Goal: Navigation & Orientation: Find specific page/section

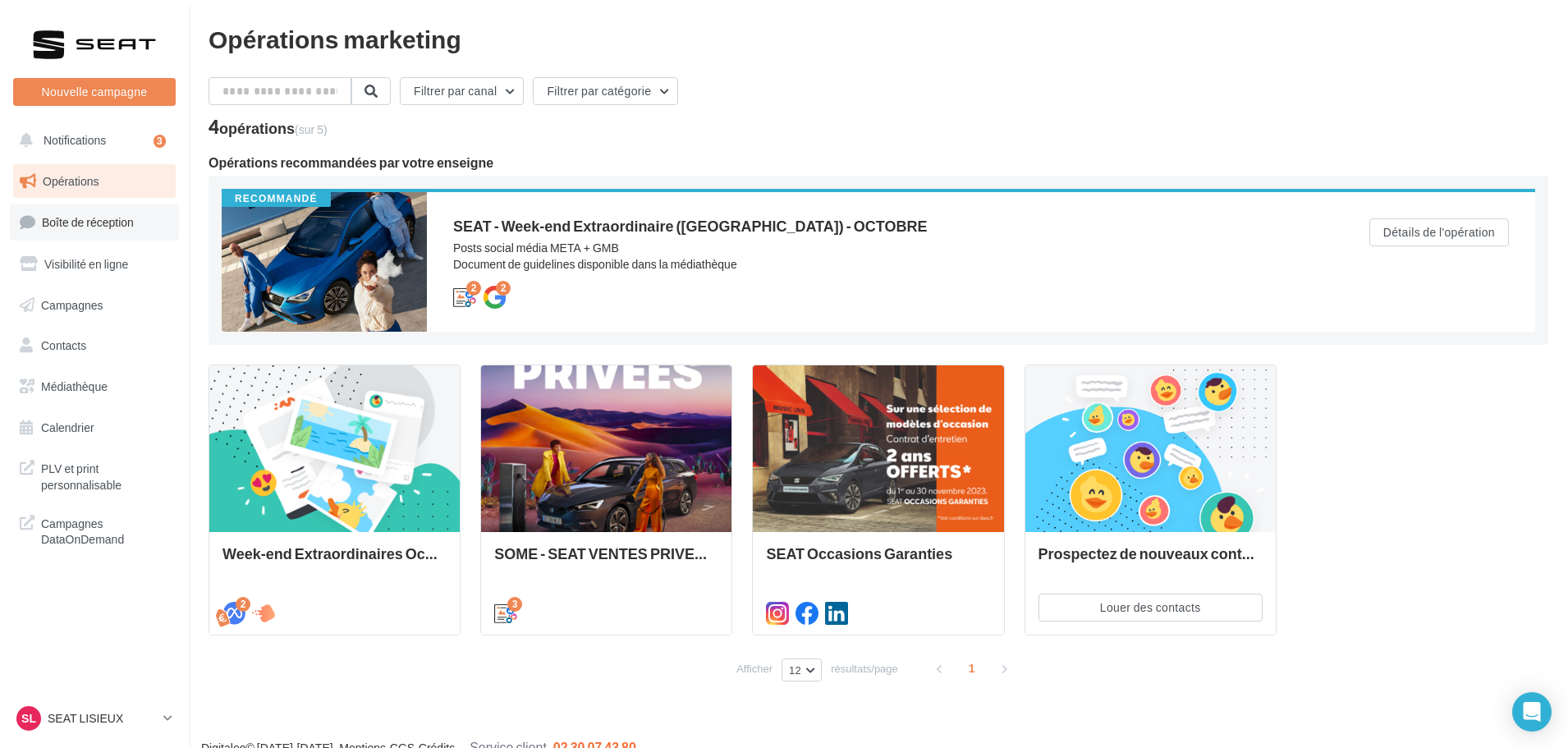
click at [112, 234] on link "Boîte de réception" at bounding box center [94, 222] width 169 height 35
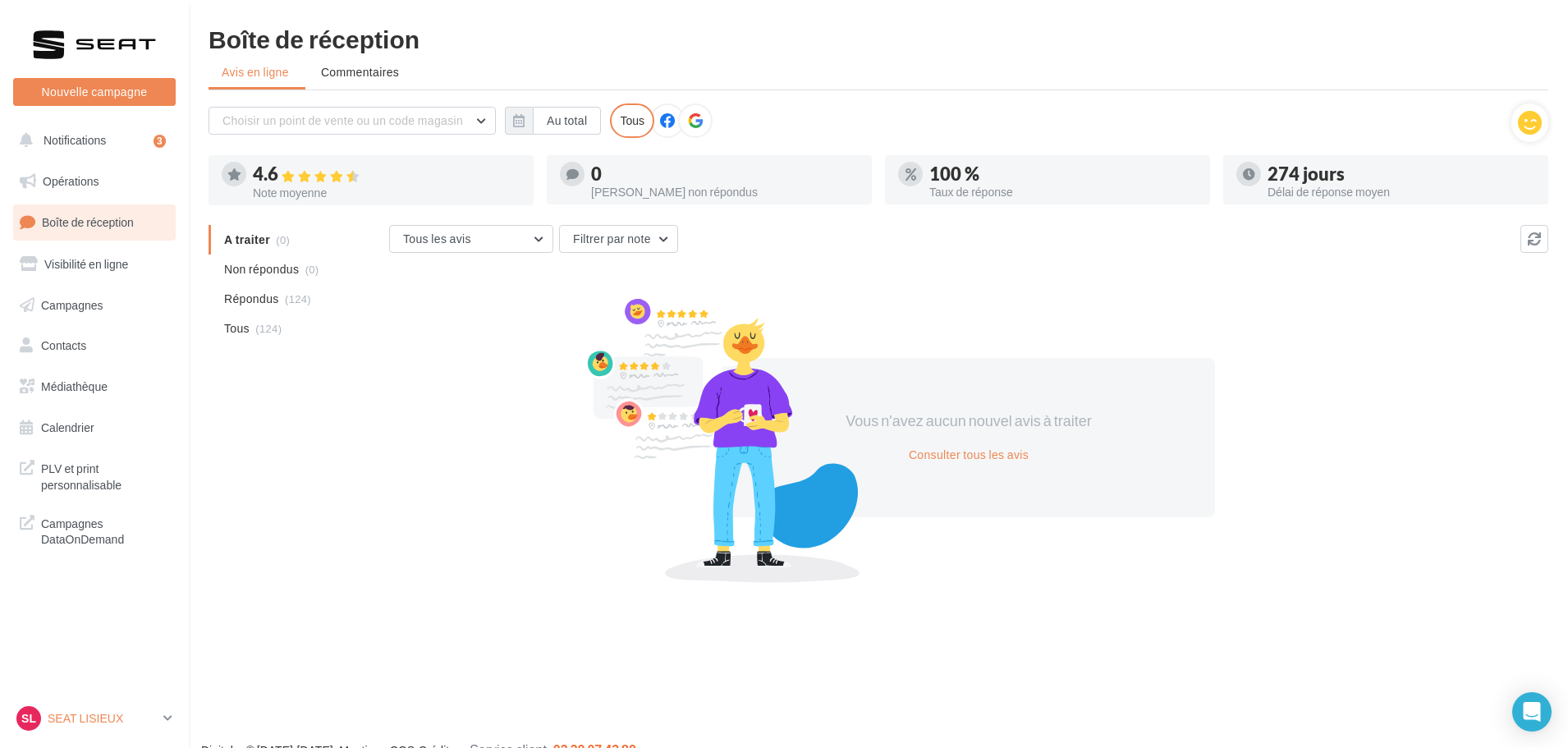
click at [109, 725] on p "SEAT LISIEUX" at bounding box center [101, 718] width 109 height 16
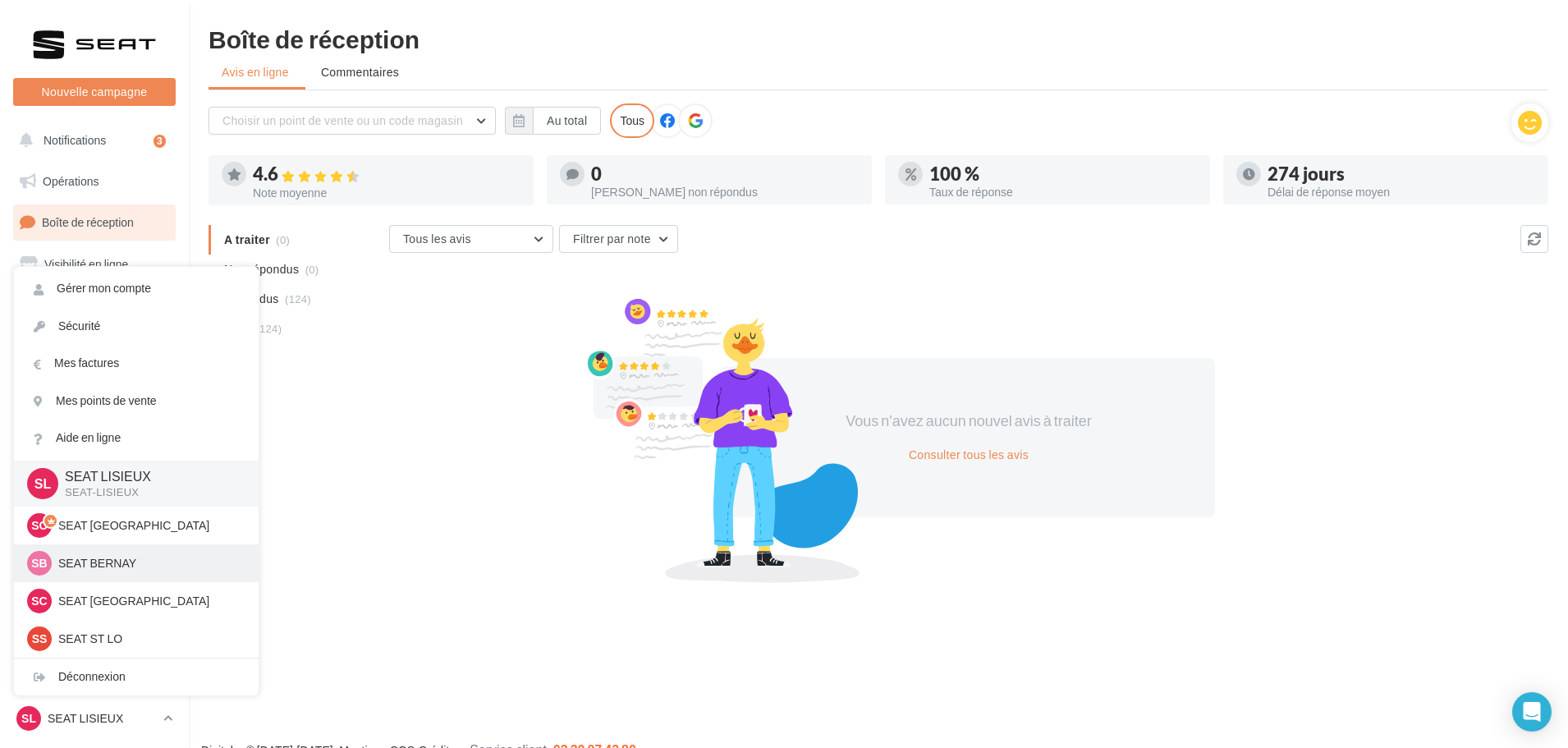
click at [124, 560] on p "SEAT BERNAY" at bounding box center [149, 562] width 181 height 16
